Goal: Find specific page/section: Find specific page/section

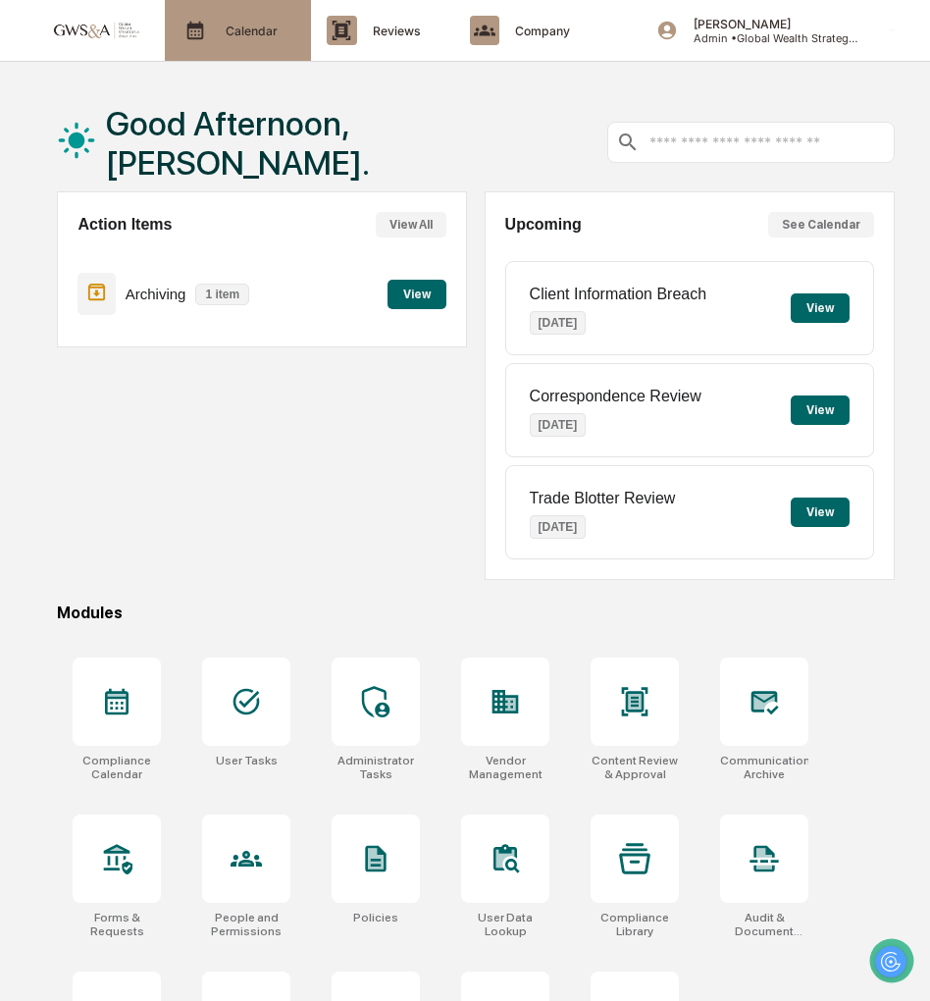
click at [260, 46] on div "Calendar Manage Tasks" at bounding box center [238, 30] width 146 height 61
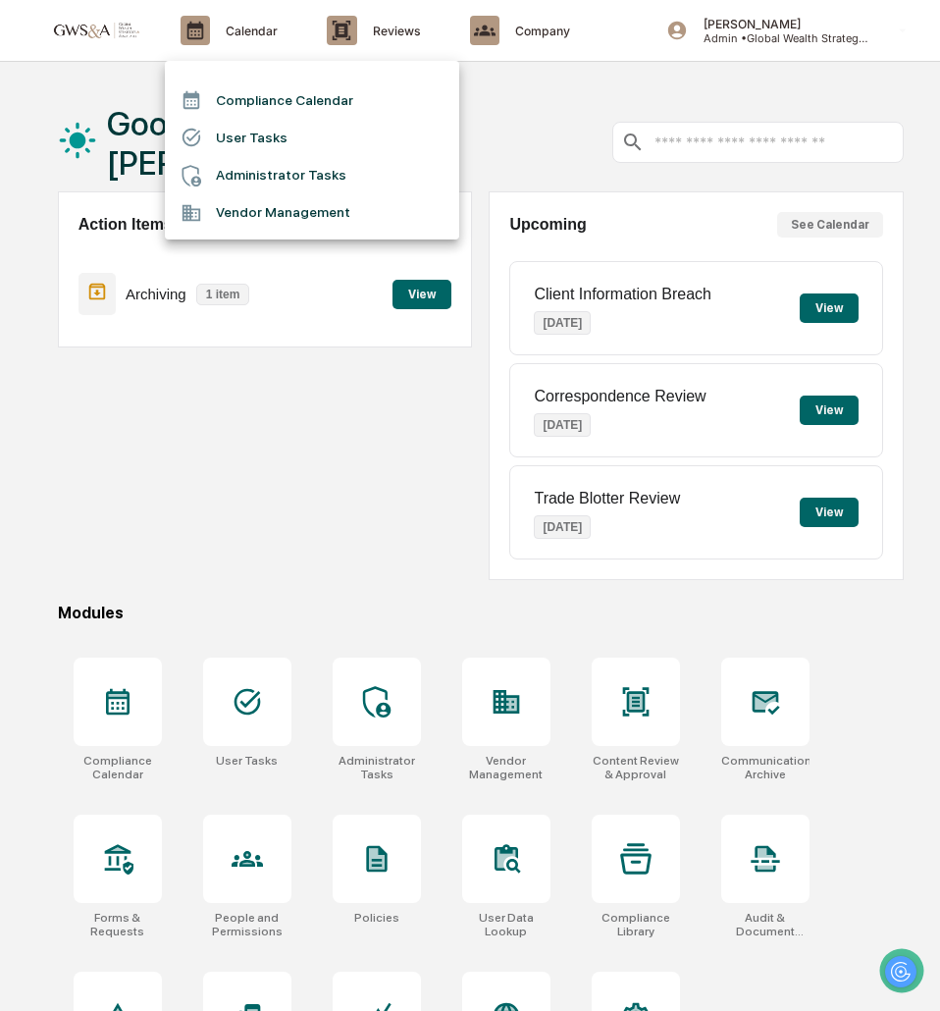
click at [256, 106] on li "Compliance Calendar" at bounding box center [312, 99] width 294 height 37
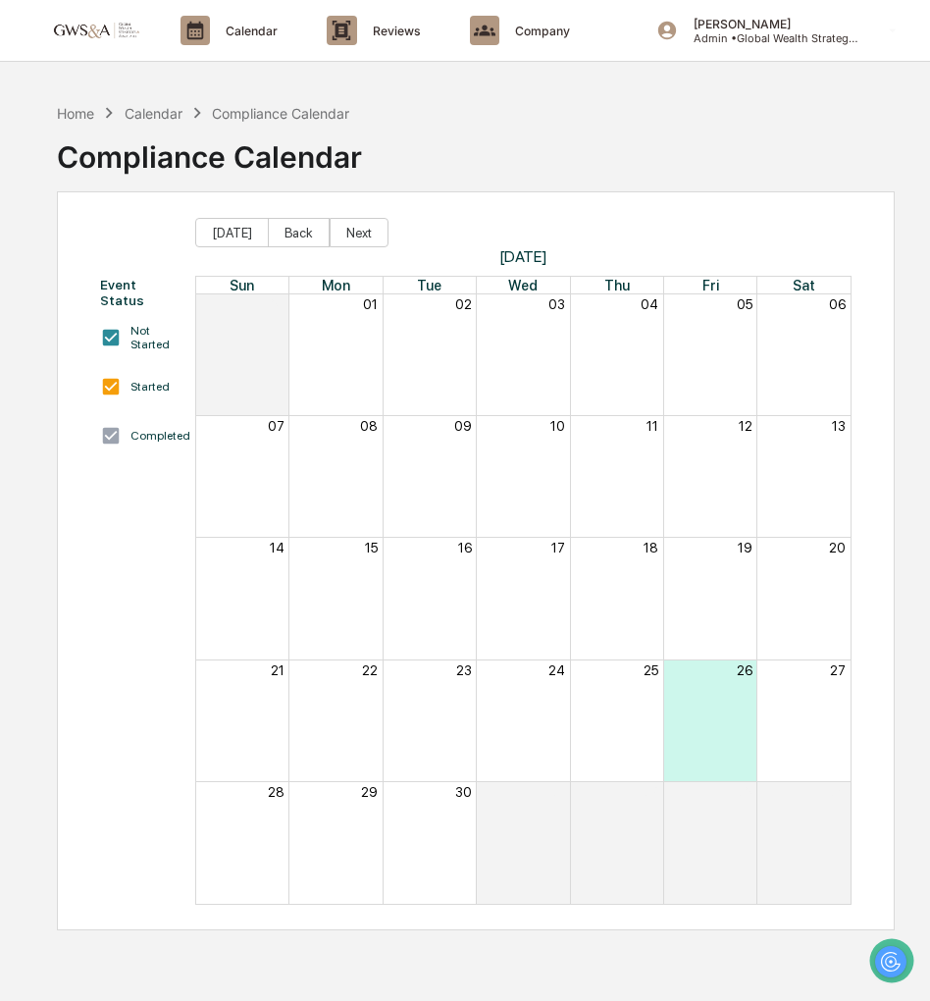
click at [347, 247] on span "[DATE]" at bounding box center [523, 256] width 657 height 19
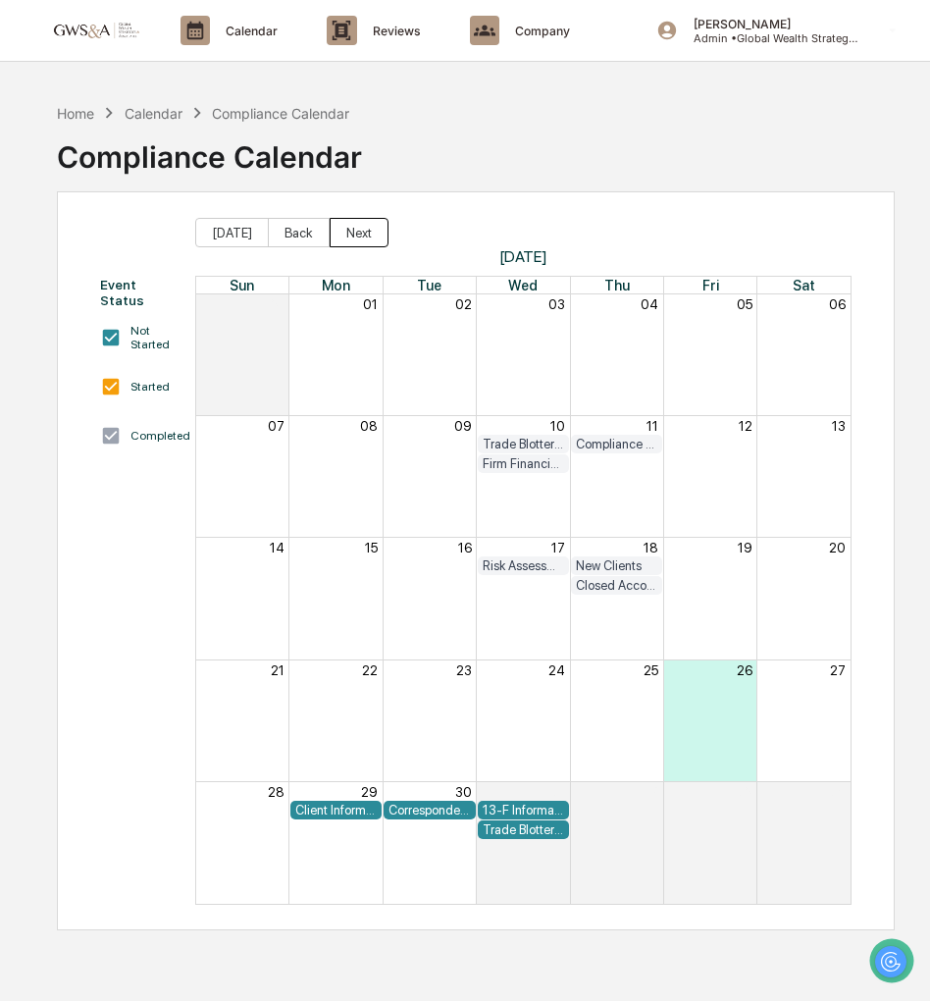
click at [349, 230] on button "Next" at bounding box center [359, 232] width 59 height 29
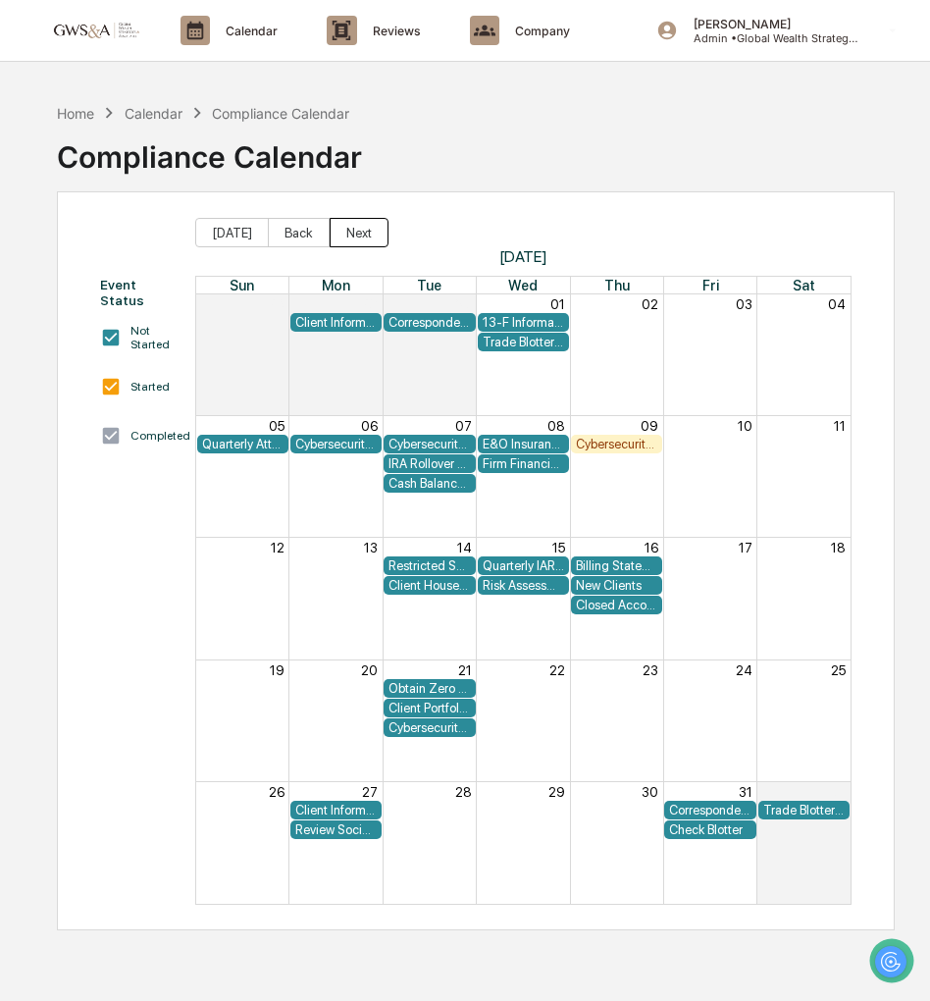
click at [362, 238] on button "Next" at bounding box center [359, 232] width 59 height 29
